Goal: Transaction & Acquisition: Book appointment/travel/reservation

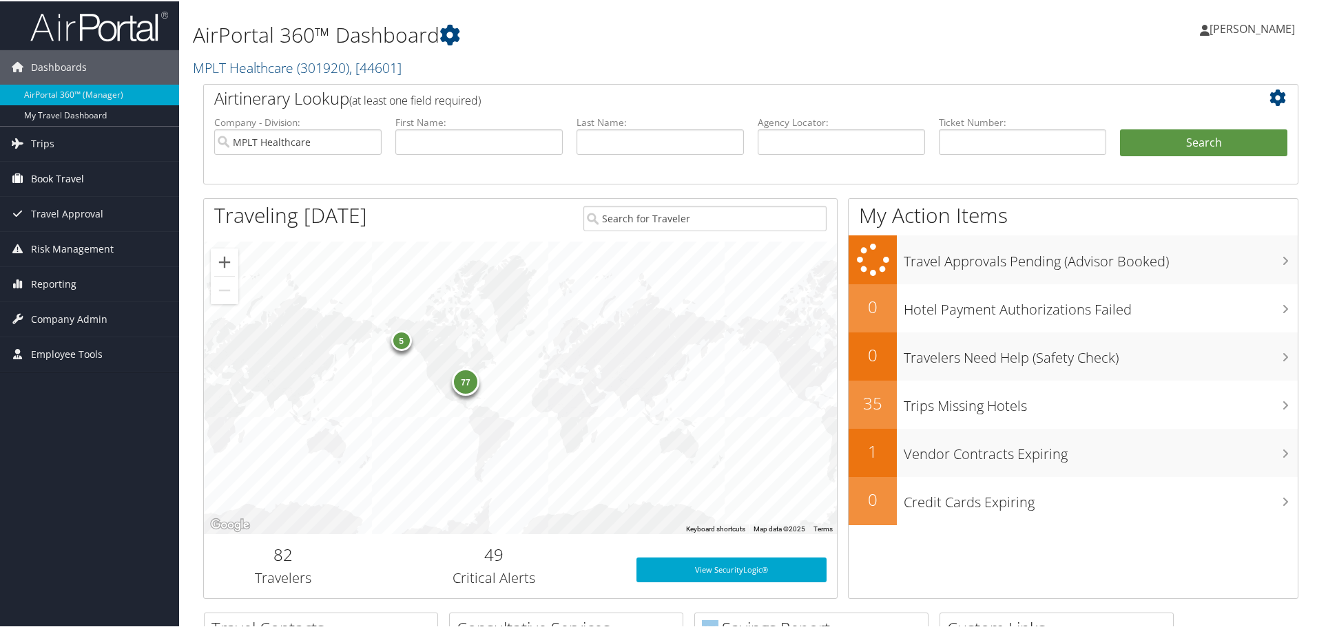
drag, startPoint x: 86, startPoint y: 181, endPoint x: 93, endPoint y: 186, distance: 8.4
click at [86, 181] on link "Book Travel" at bounding box center [89, 177] width 179 height 34
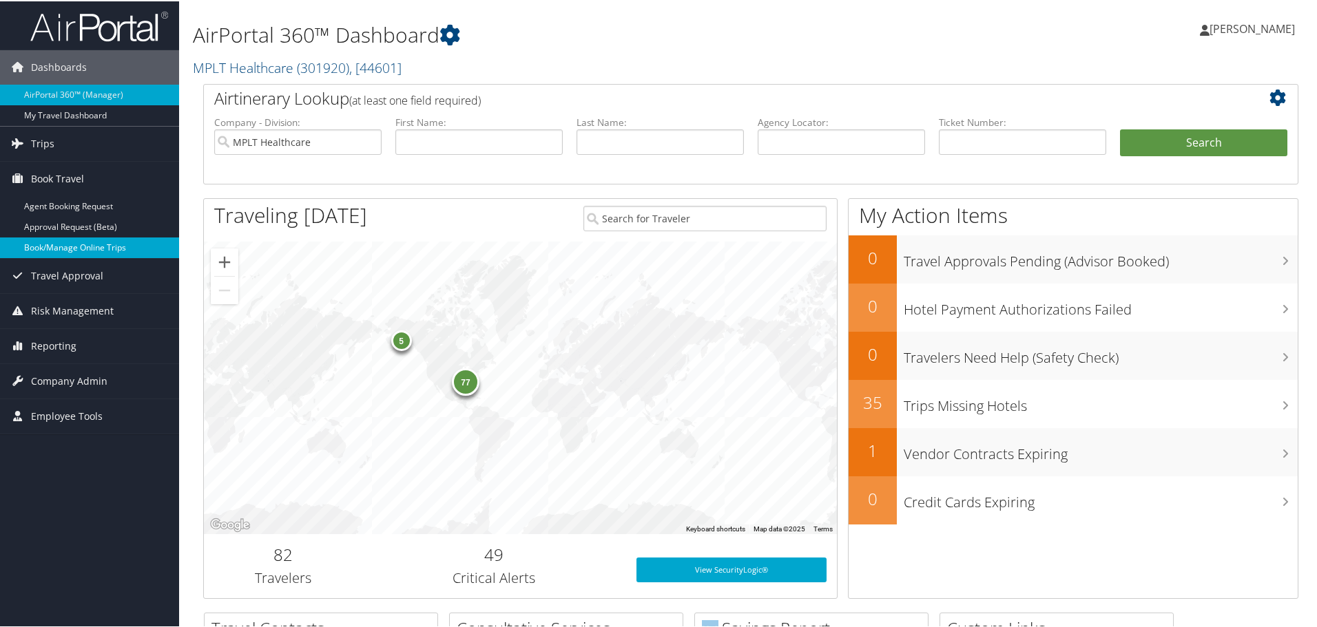
click at [107, 252] on link "Book/Manage Online Trips" at bounding box center [89, 246] width 179 height 21
